Goal: Navigation & Orientation: Find specific page/section

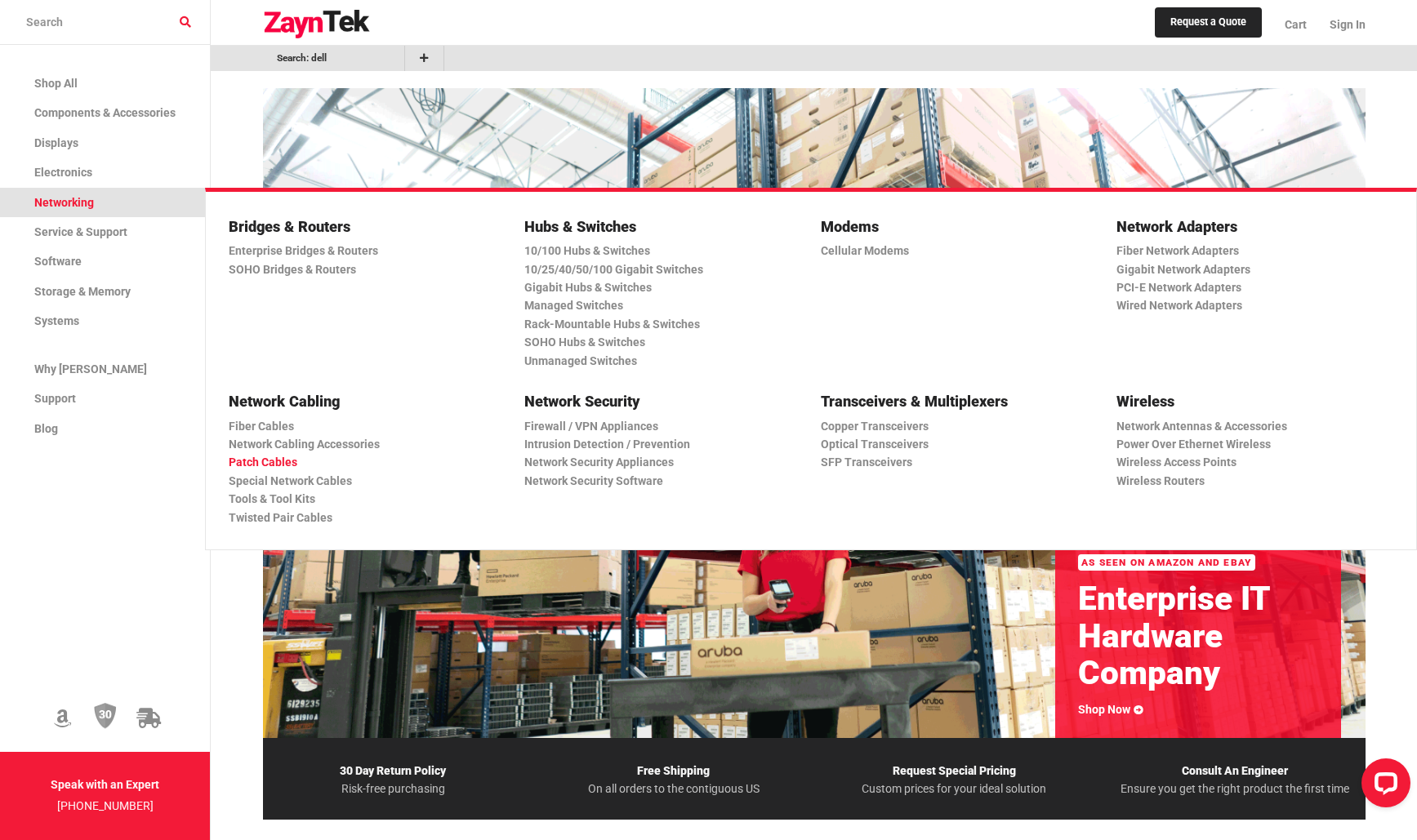
click at [270, 454] on link "Patch Cables" at bounding box center [361, 462] width 264 height 18
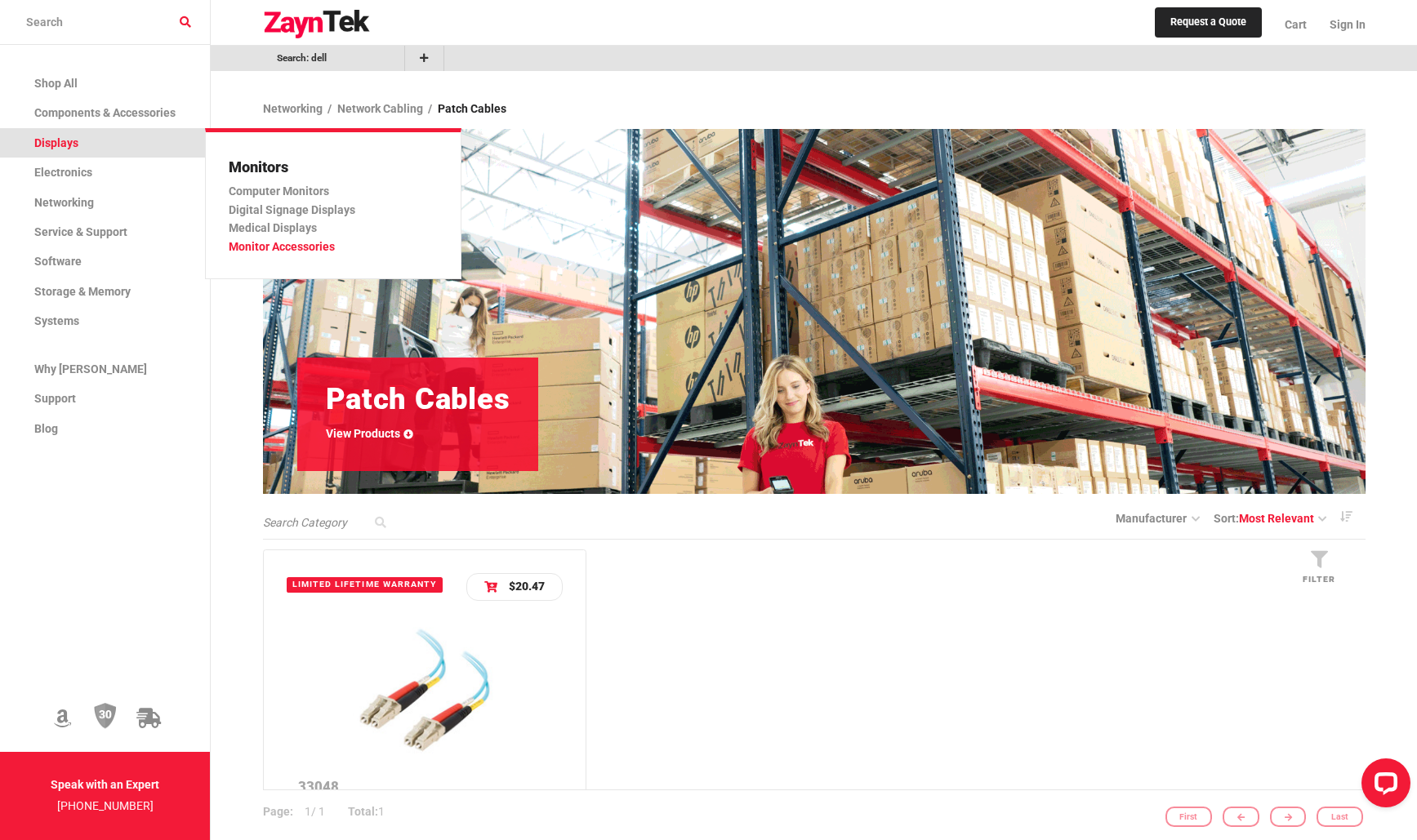
click at [305, 243] on link "Monitor Accessories" at bounding box center [326, 246] width 196 height 18
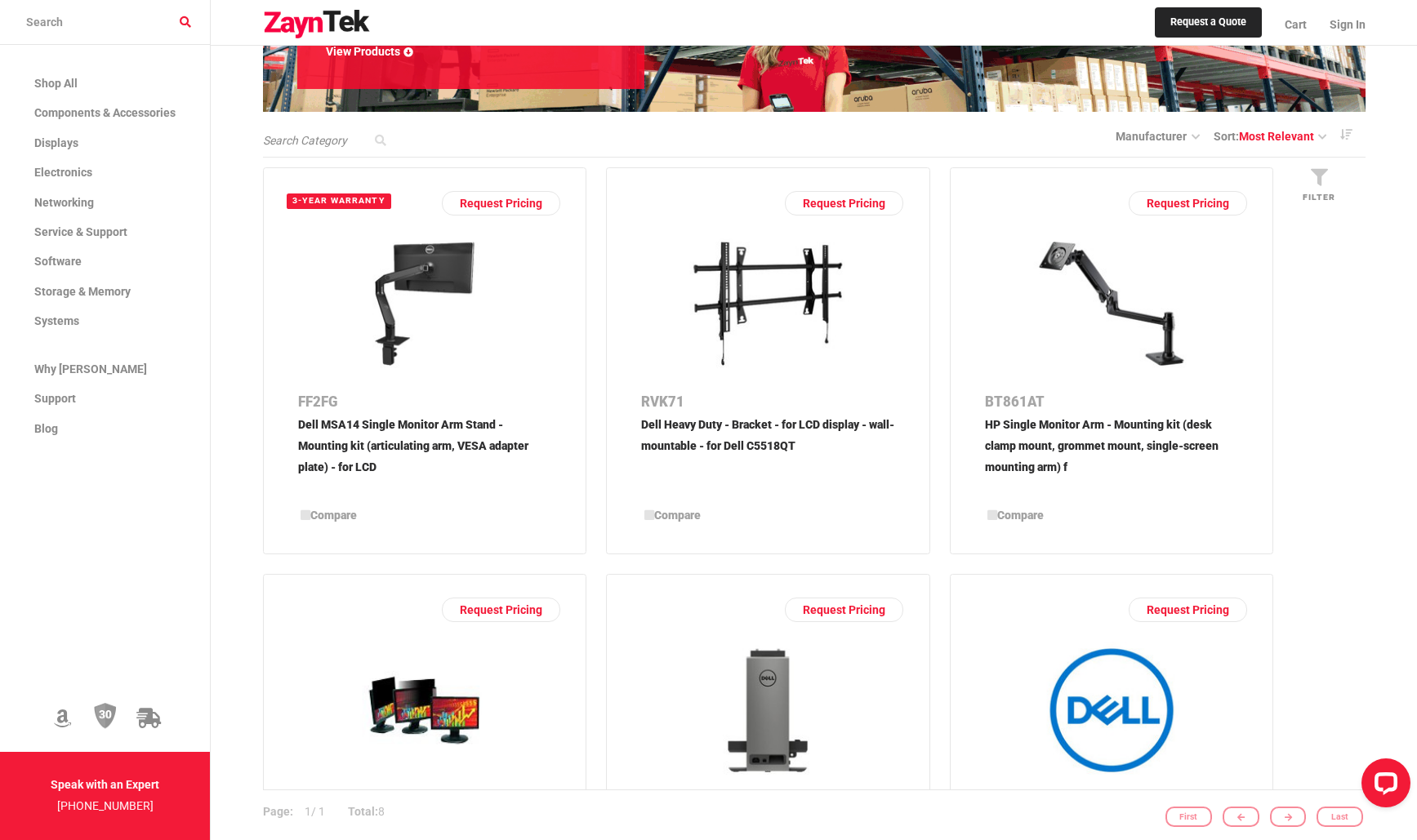
scroll to position [327, 0]
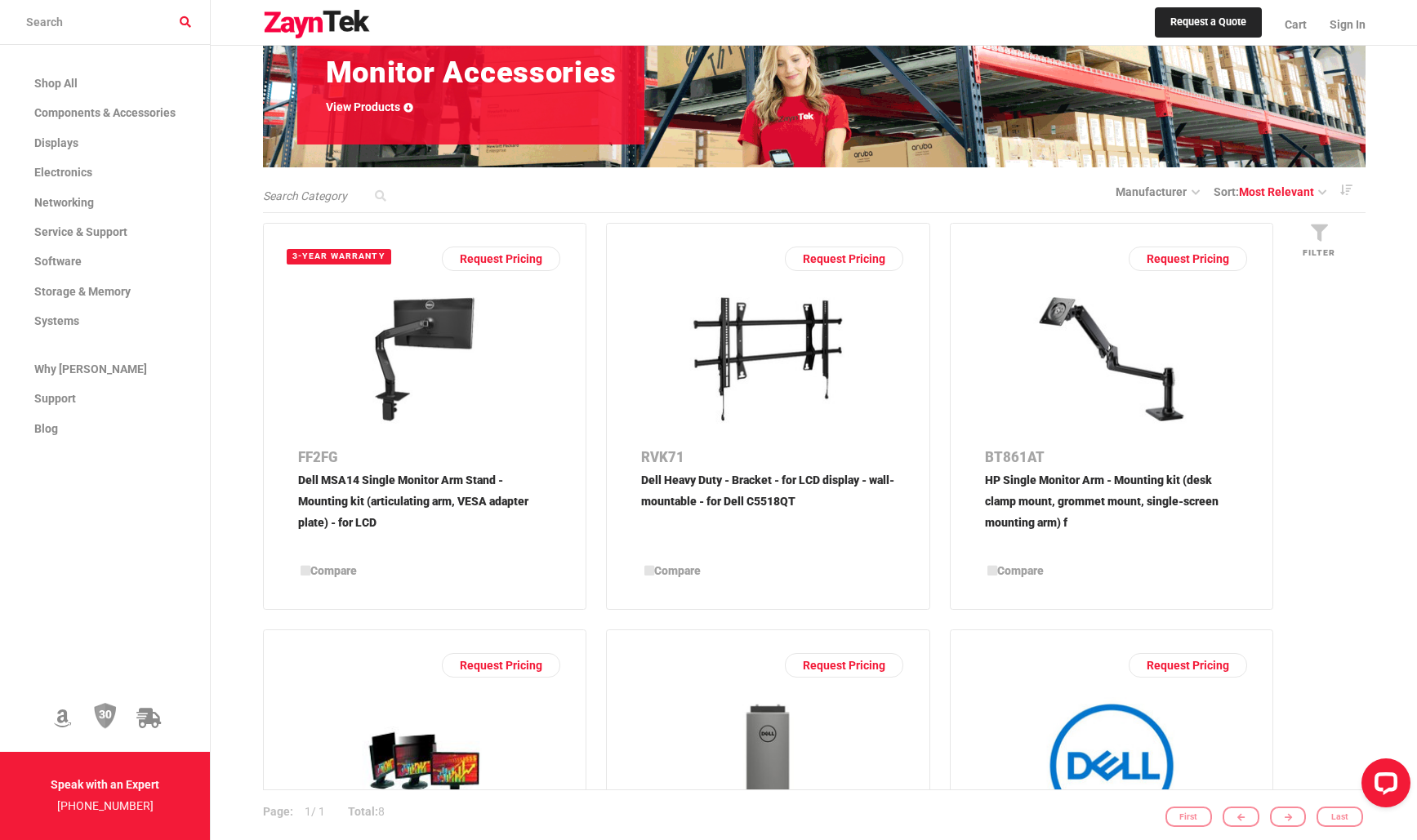
click at [408, 356] on img at bounding box center [424, 359] width 183 height 137
